Goal: Task Accomplishment & Management: Manage account settings

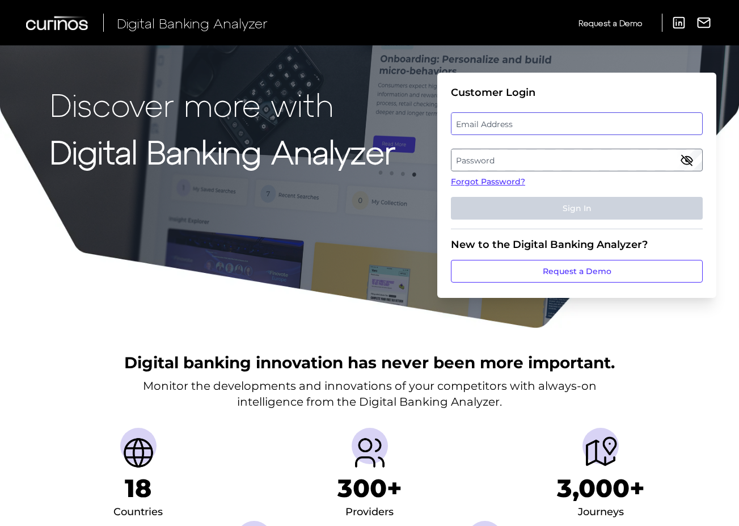
type input "[PERSON_NAME][EMAIL_ADDRESS][PERSON_NAME][DOMAIN_NAME]"
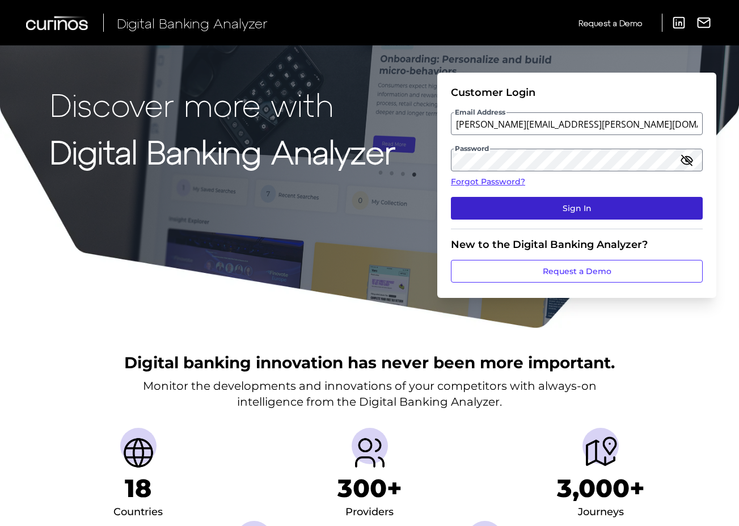
click at [540, 206] on button "Sign In" at bounding box center [577, 208] width 252 height 23
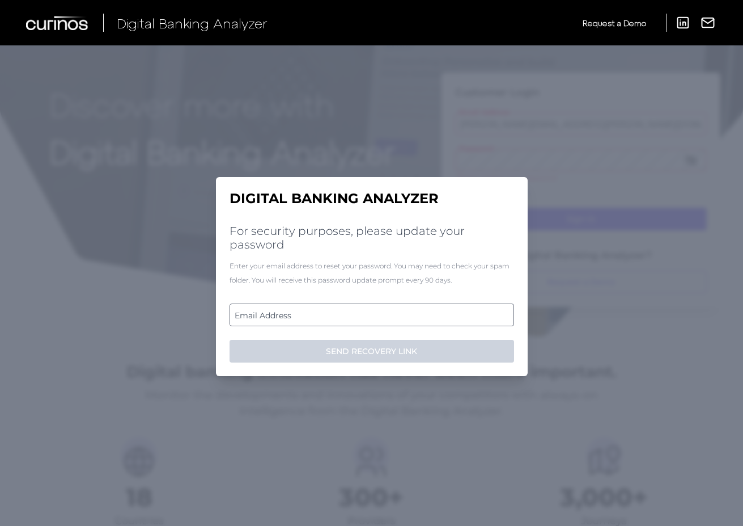
click at [319, 312] on label "Email Address" at bounding box center [371, 315] width 283 height 20
click at [319, 312] on input "email" at bounding box center [372, 314] width 285 height 23
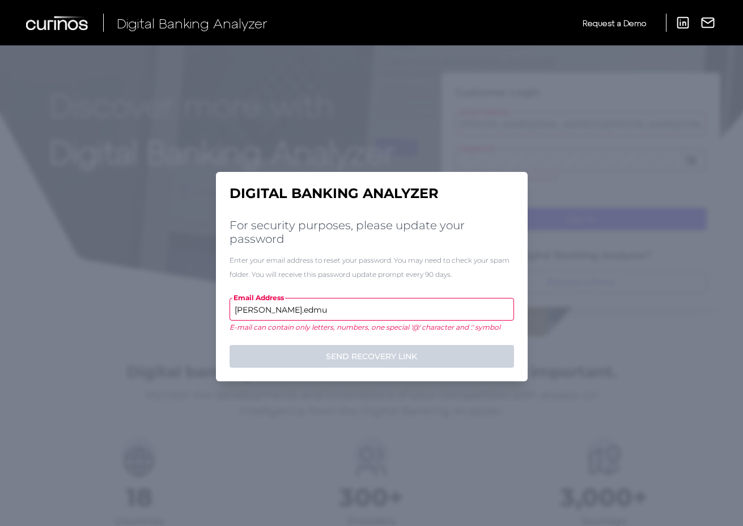
type input "[PERSON_NAME].[PERSON_NAME]"
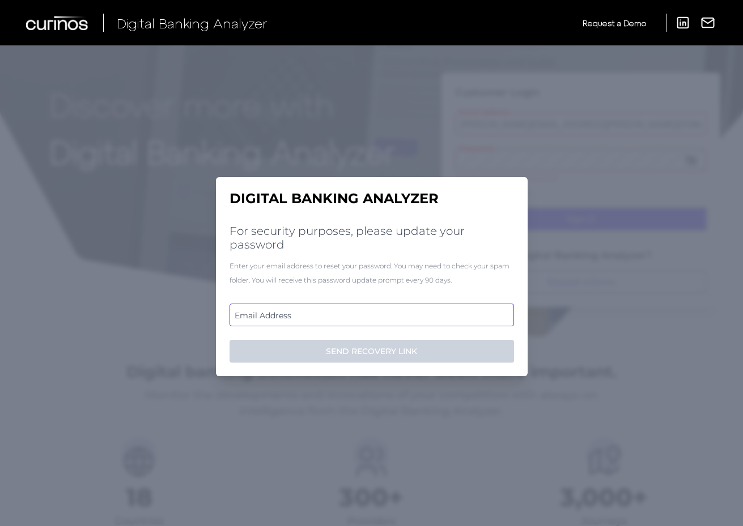
type input "[PERSON_NAME][EMAIL_ADDRESS][PERSON_NAME][DOMAIN_NAME]"
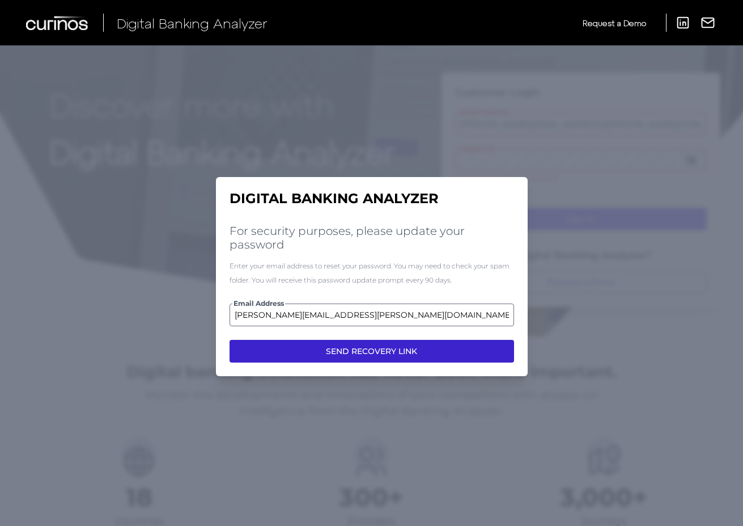
click at [384, 351] on button "SEND RECOVERY LINK" at bounding box center [372, 351] width 285 height 23
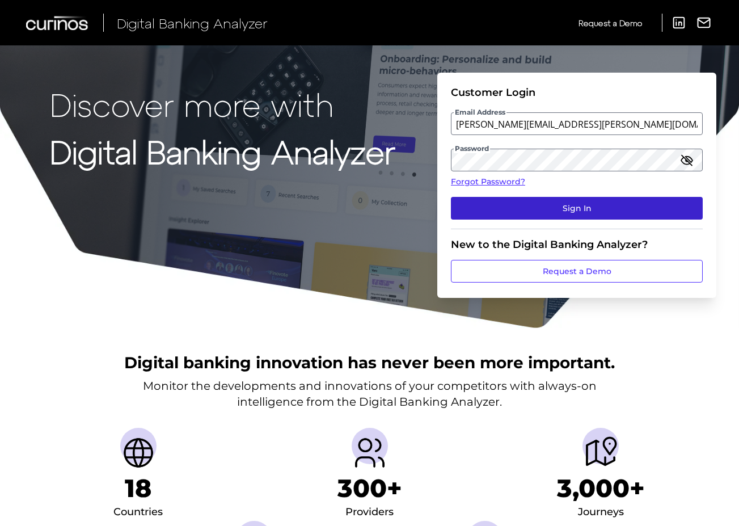
click at [567, 208] on button "Sign In" at bounding box center [577, 208] width 252 height 23
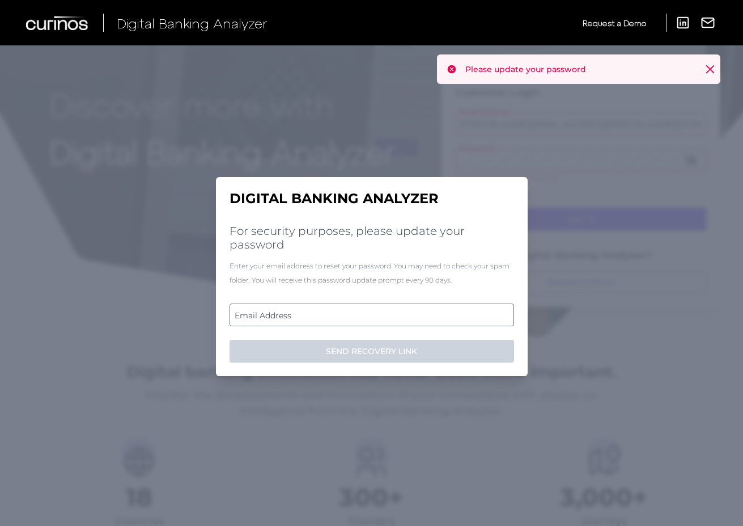
click at [425, 314] on label "Email Address" at bounding box center [371, 315] width 283 height 20
click at [425, 314] on input "email" at bounding box center [372, 314] width 285 height 23
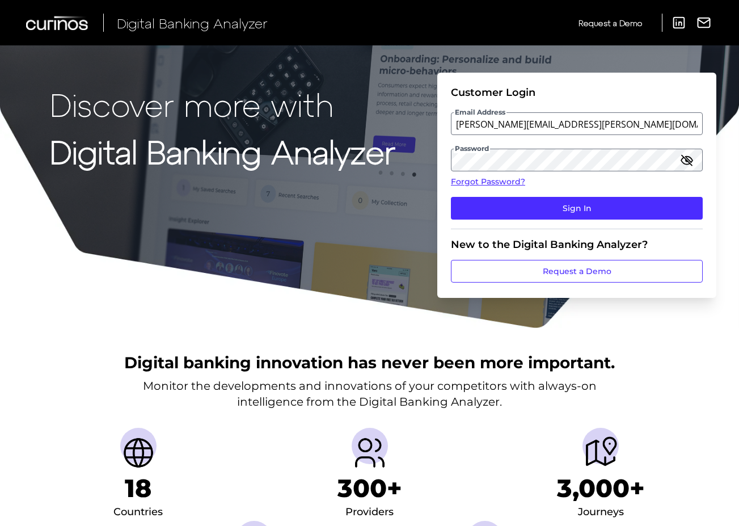
click at [691, 162] on icon "button" at bounding box center [686, 160] width 11 height 8
click at [691, 157] on icon "button" at bounding box center [687, 160] width 14 height 14
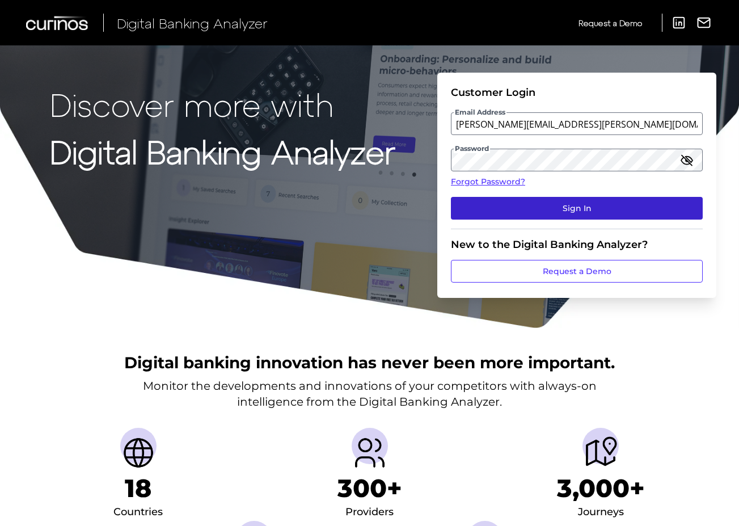
click at [648, 208] on button "Sign In" at bounding box center [577, 208] width 252 height 23
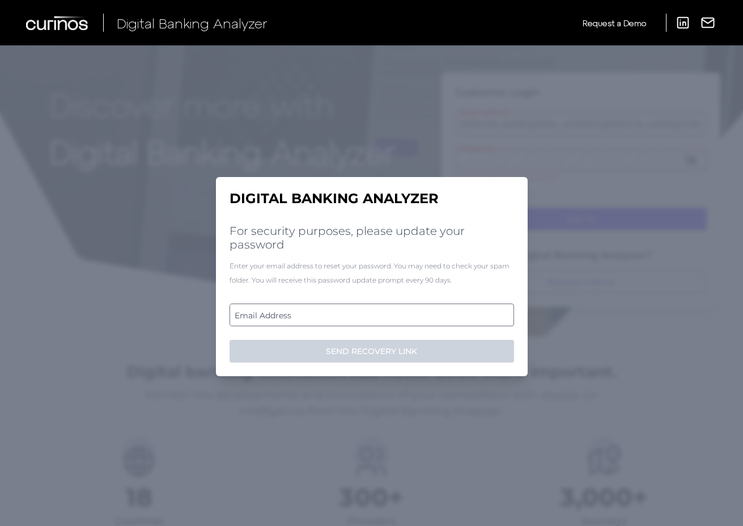
click at [424, 312] on label "Email Address" at bounding box center [371, 315] width 283 height 20
click at [424, 312] on input "email" at bounding box center [372, 314] width 285 height 23
click at [434, 315] on input "Email Address" at bounding box center [372, 314] width 285 height 23
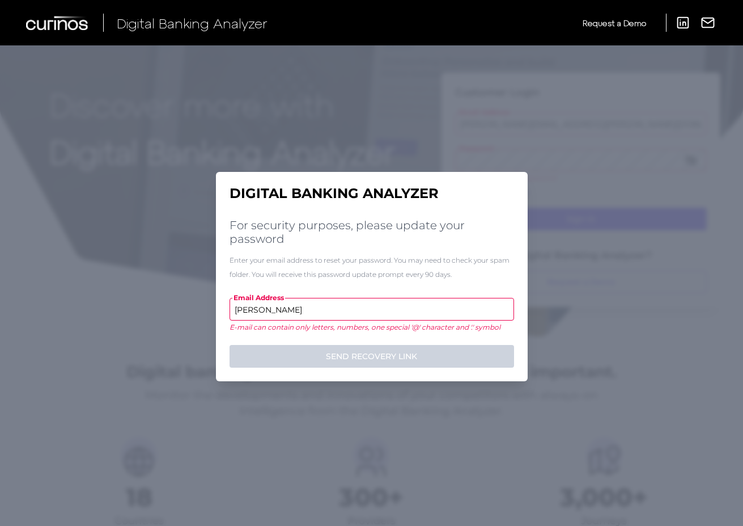
type input "[PERSON_NAME]."
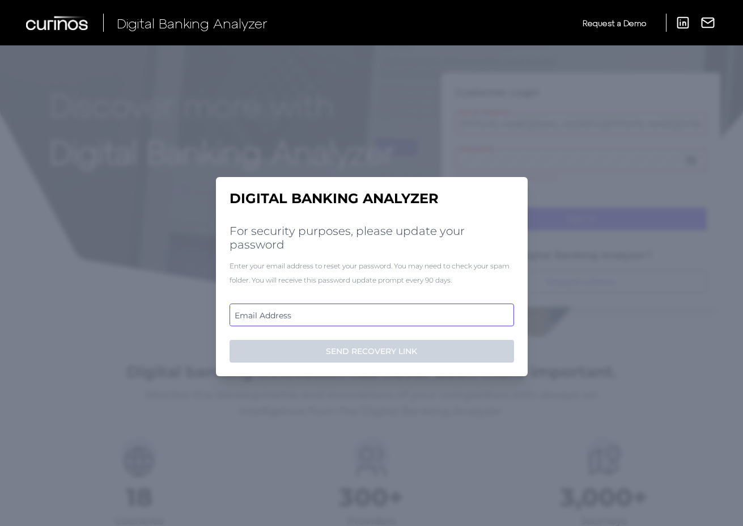
type input "[PERSON_NAME][EMAIL_ADDRESS][PERSON_NAME][DOMAIN_NAME]"
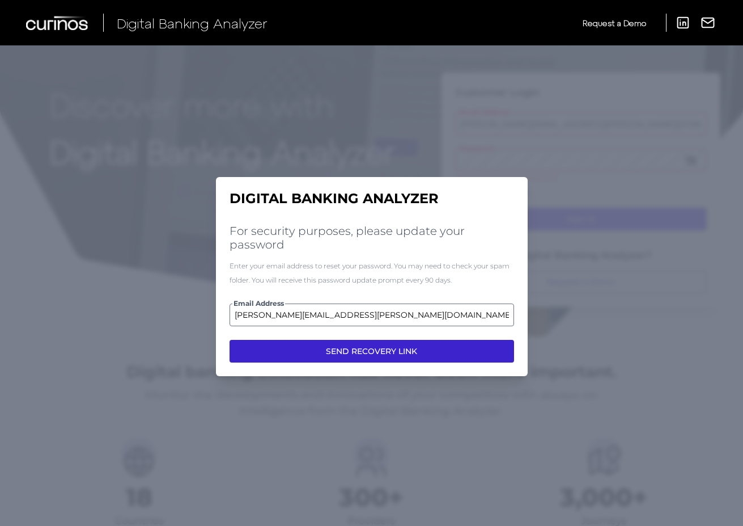
click at [374, 355] on button "SEND RECOVERY LINK" at bounding box center [372, 351] width 285 height 23
